Goal: Find specific page/section: Find specific page/section

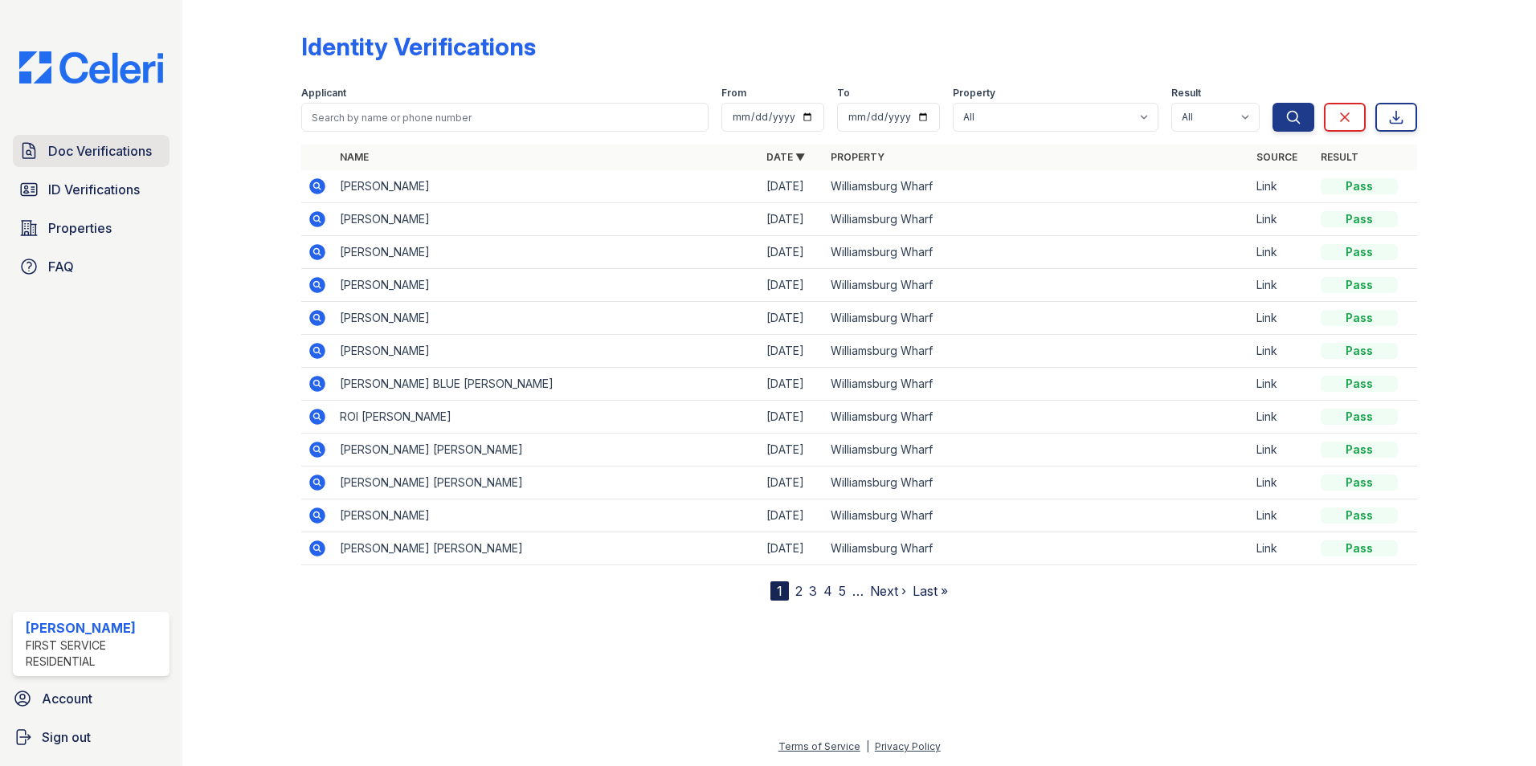
click at [130, 141] on span "Doc Verifications" at bounding box center [100, 150] width 104 height 19
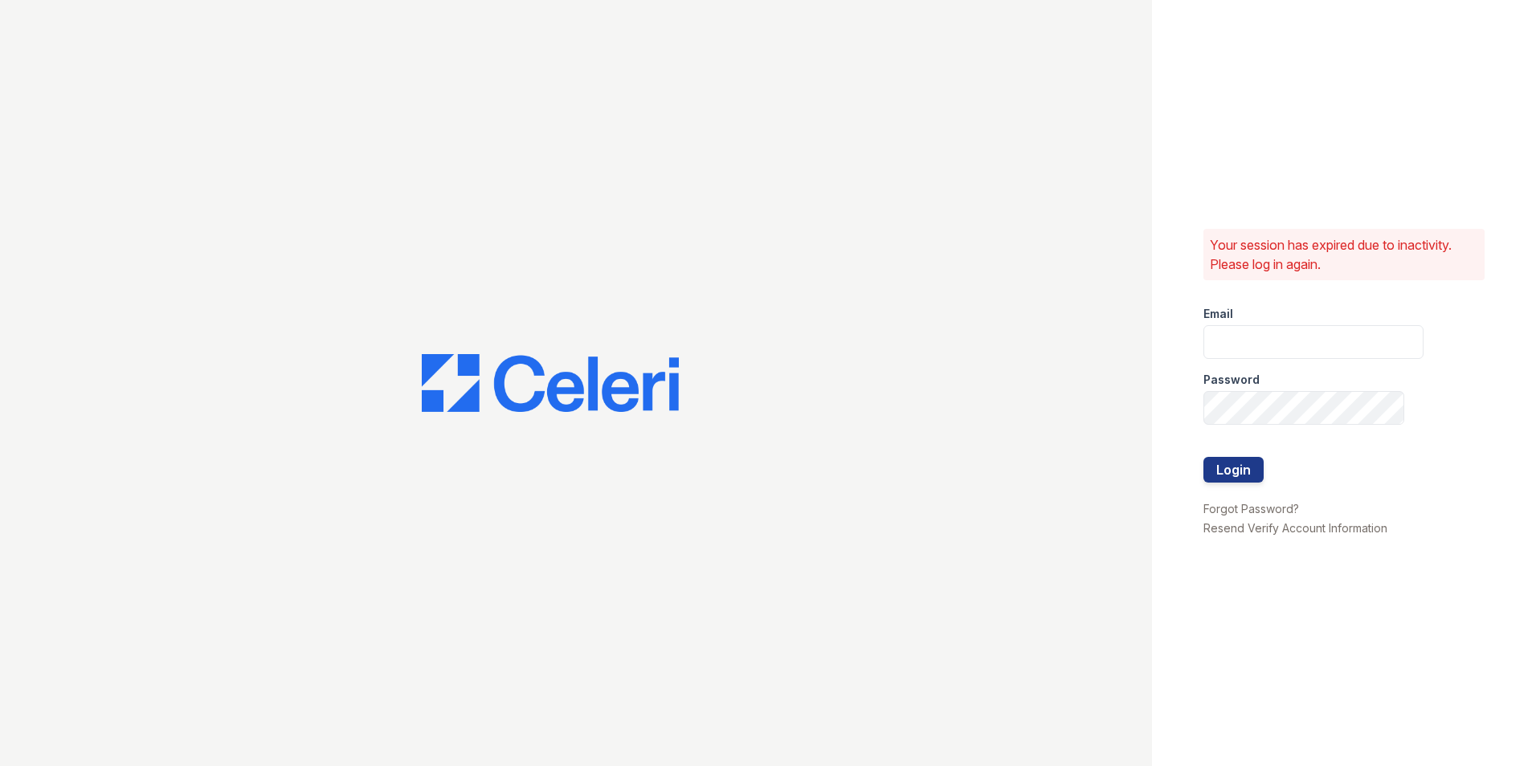
type input "Mindy.Singh@corcoran.com"
click at [1242, 463] on button "Login" at bounding box center [1233, 470] width 60 height 26
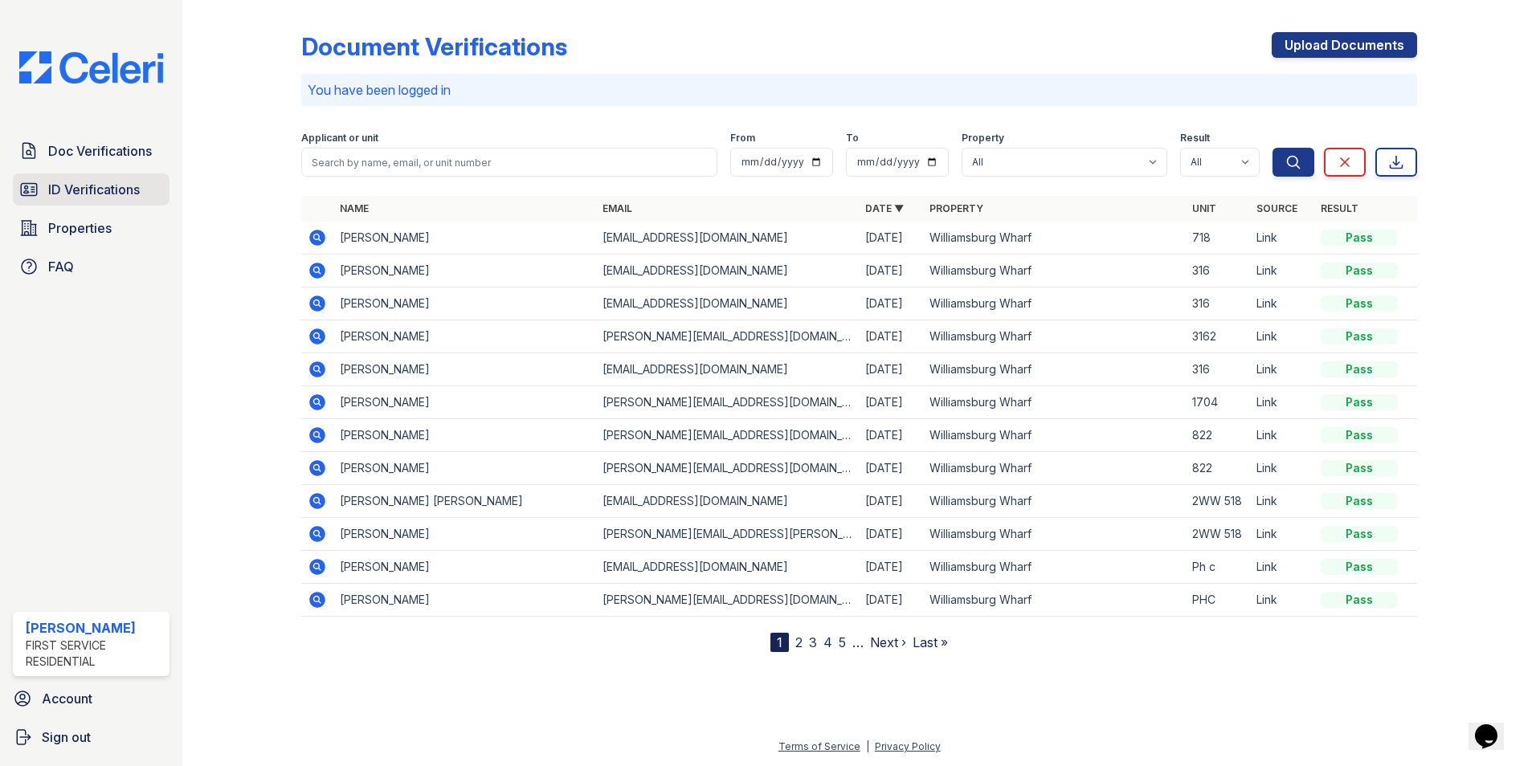
click at [69, 191] on span "ID Verifications" at bounding box center [94, 189] width 92 height 19
